Goal: Navigation & Orientation: Understand site structure

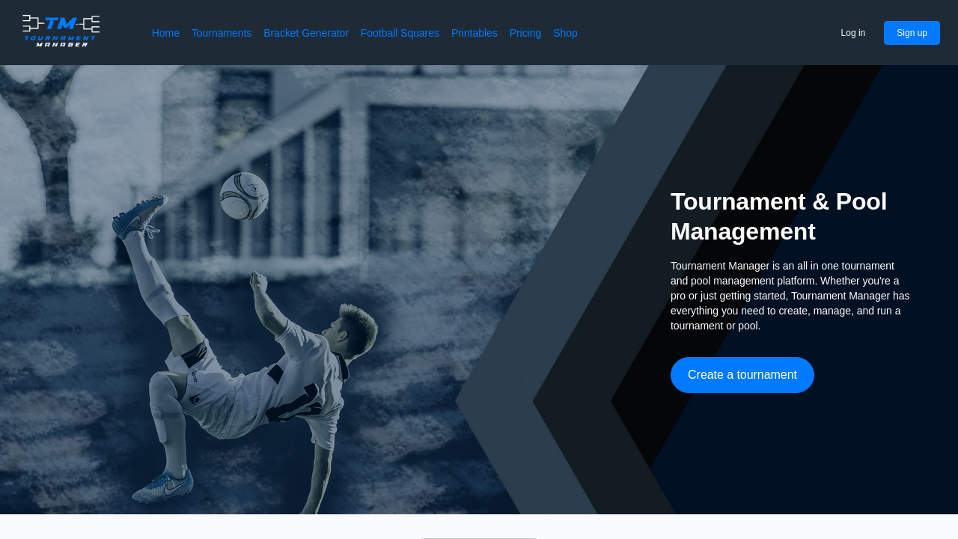
scroll to position [143, 0]
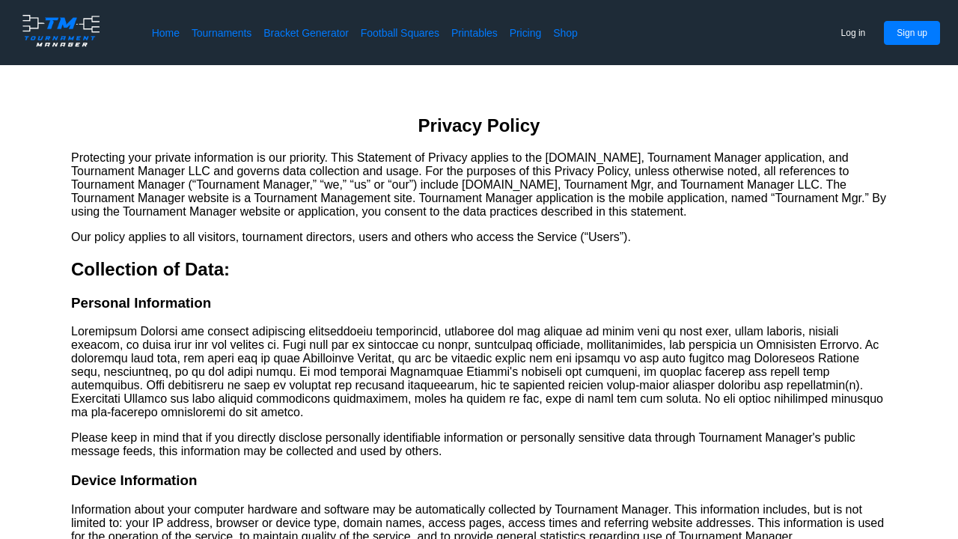
scroll to position [2782, 0]
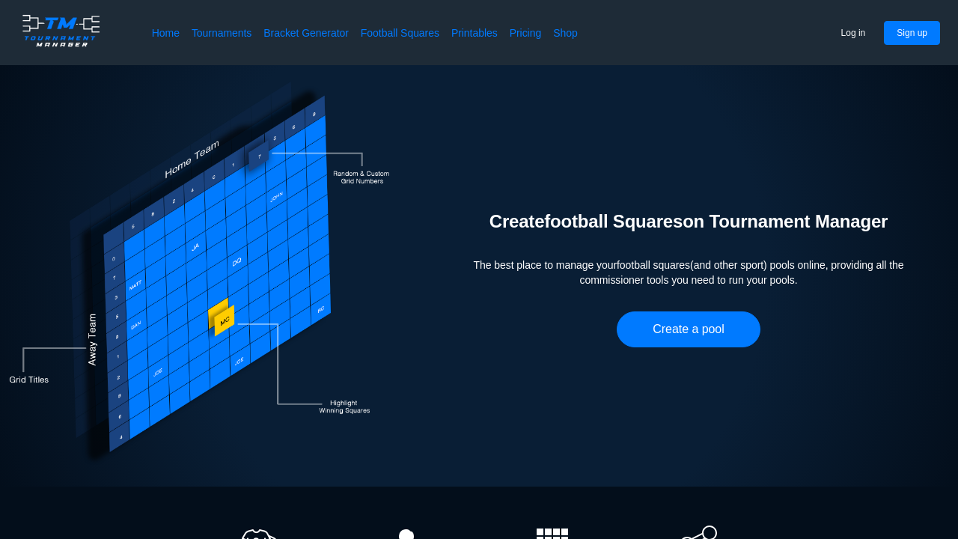
scroll to position [596, 0]
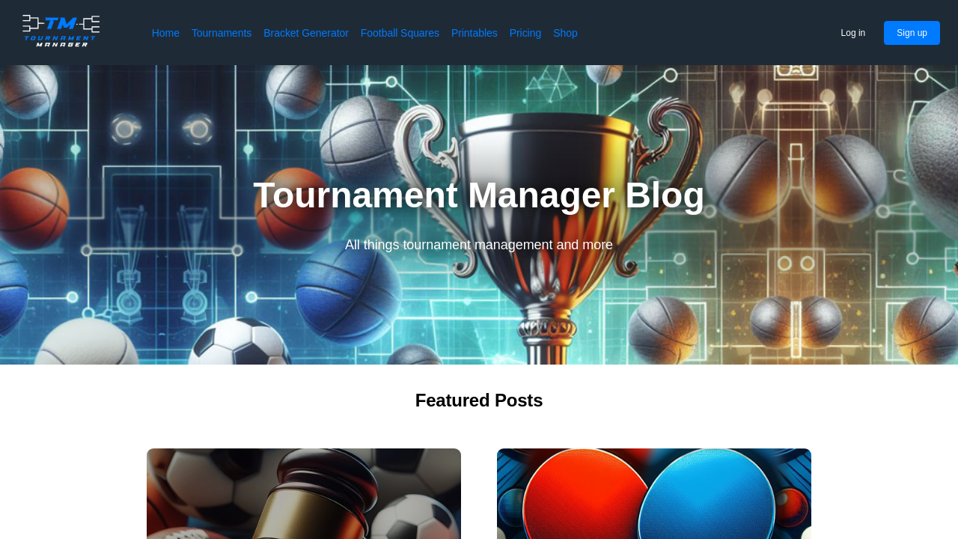
scroll to position [479, 0]
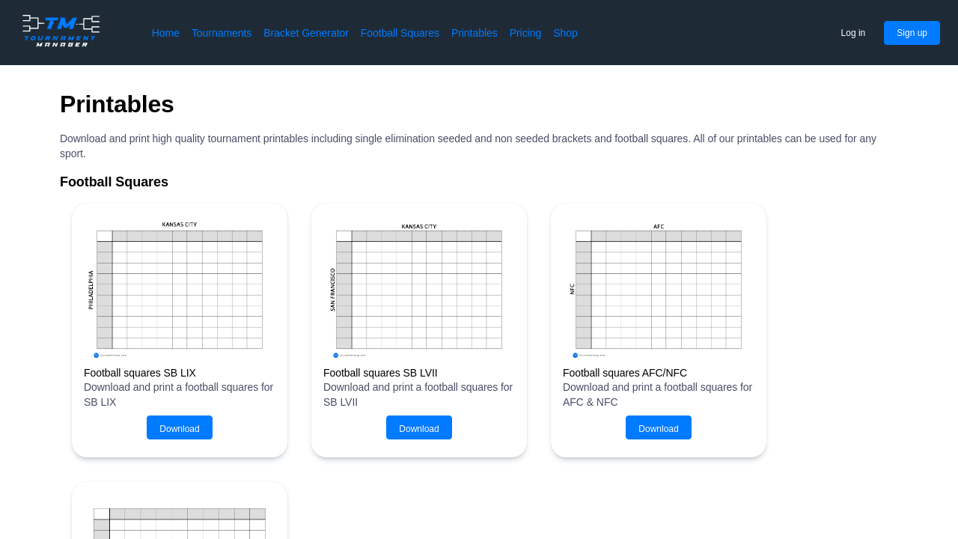
scroll to position [1958, 0]
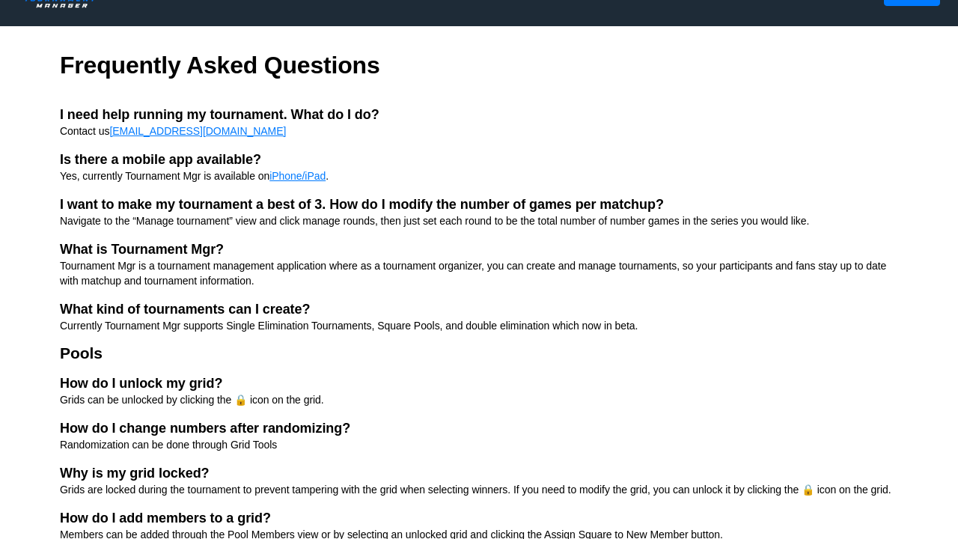
scroll to position [143, 0]
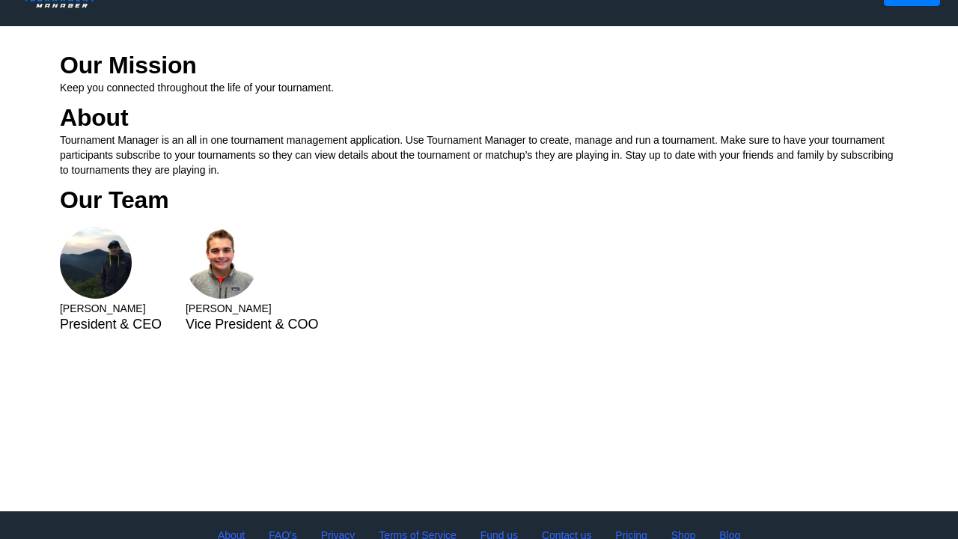
scroll to position [143, 0]
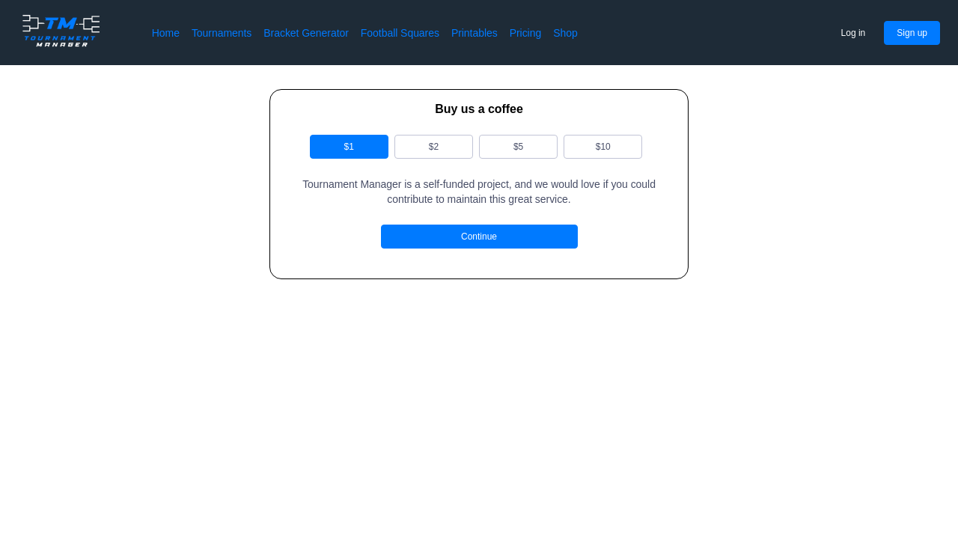
scroll to position [143, 0]
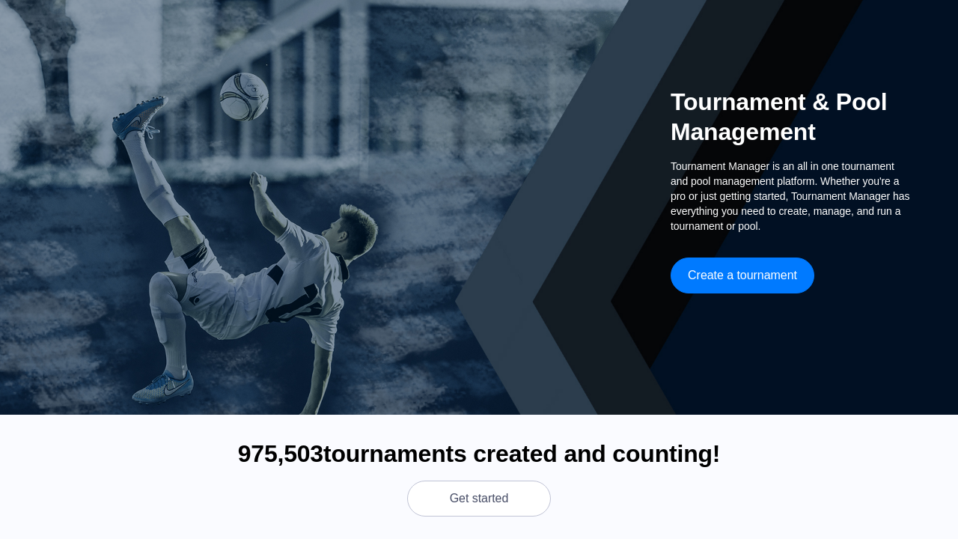
scroll to position [570, 0]
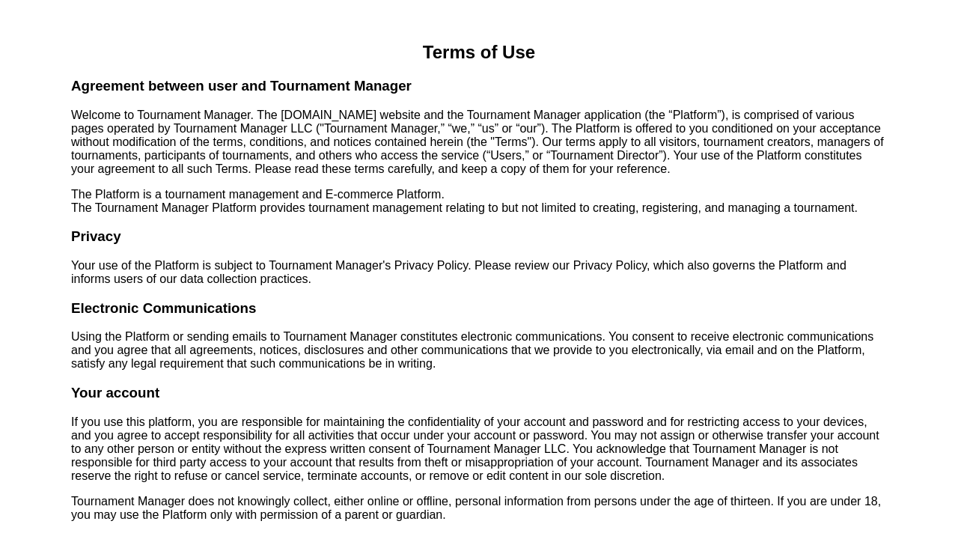
scroll to position [143, 0]
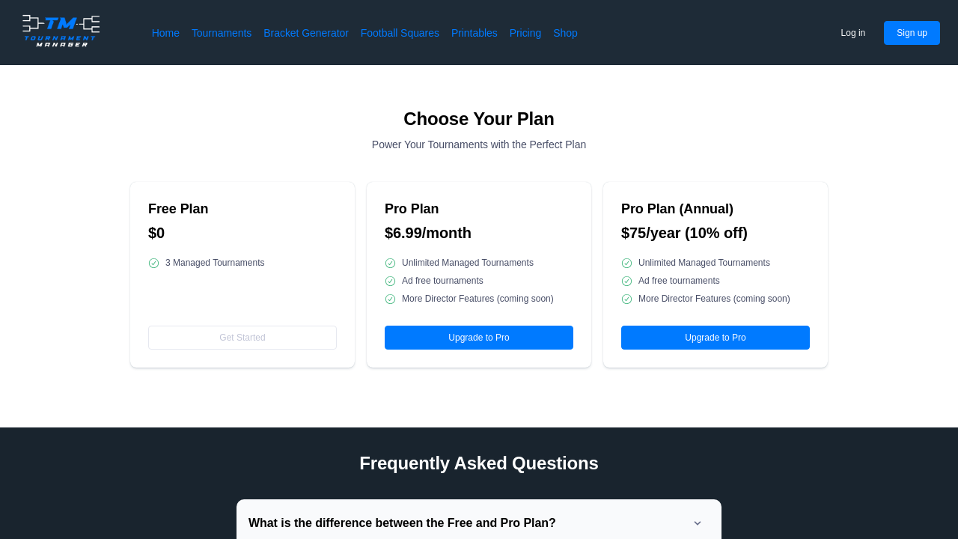
scroll to position [645, 0]
